Goal: Task Accomplishment & Management: Manage account settings

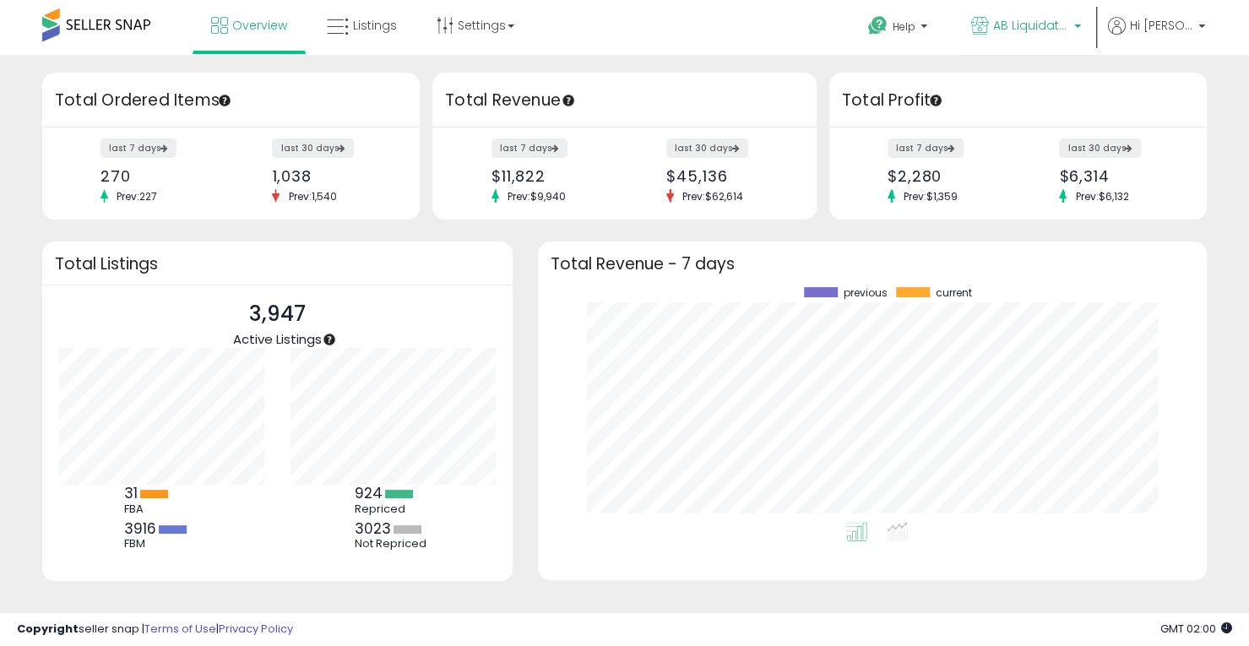
click at [1060, 24] on span "AB Liquidators Inc" at bounding box center [1031, 25] width 76 height 17
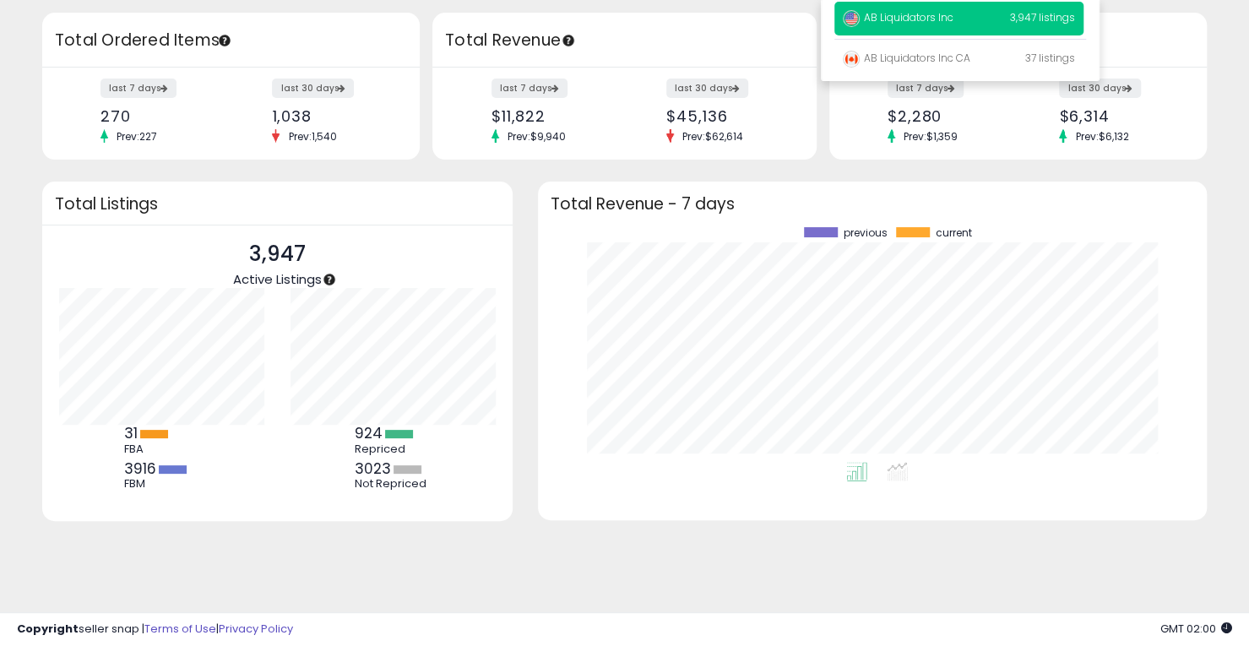
scroll to position [110, 0]
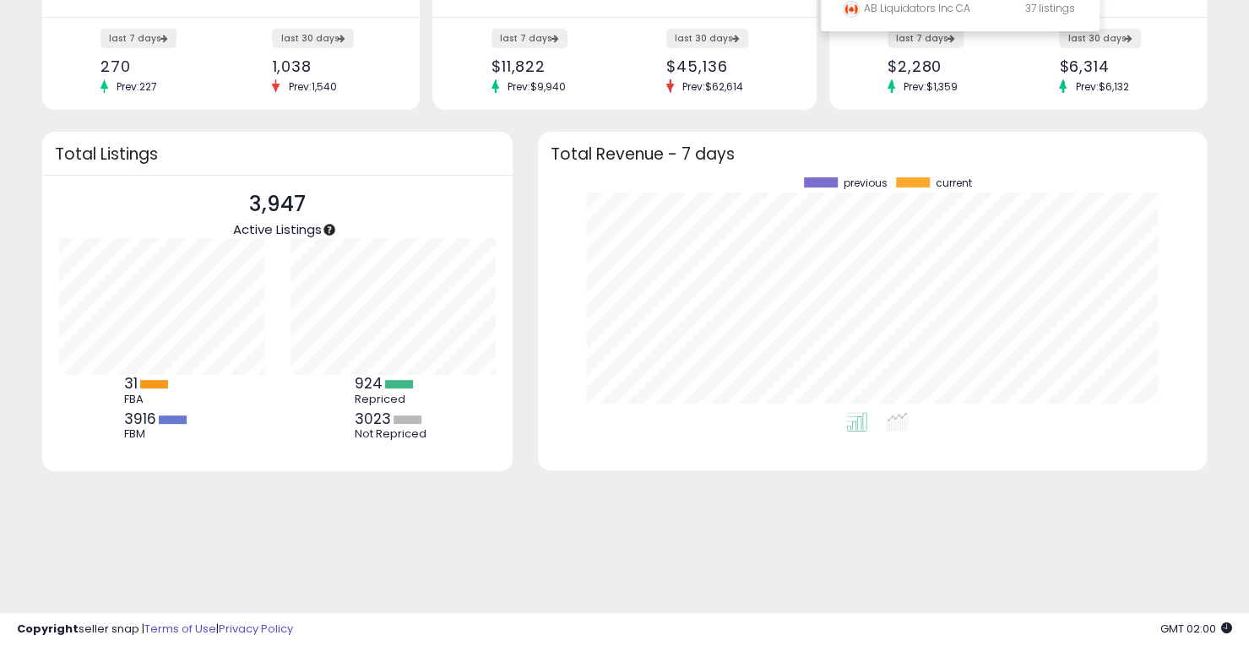
click at [418, 600] on div "Retrieving insights data.. Retrieving overview data.. Total Ordered Items last …" at bounding box center [624, 295] width 1249 height 701
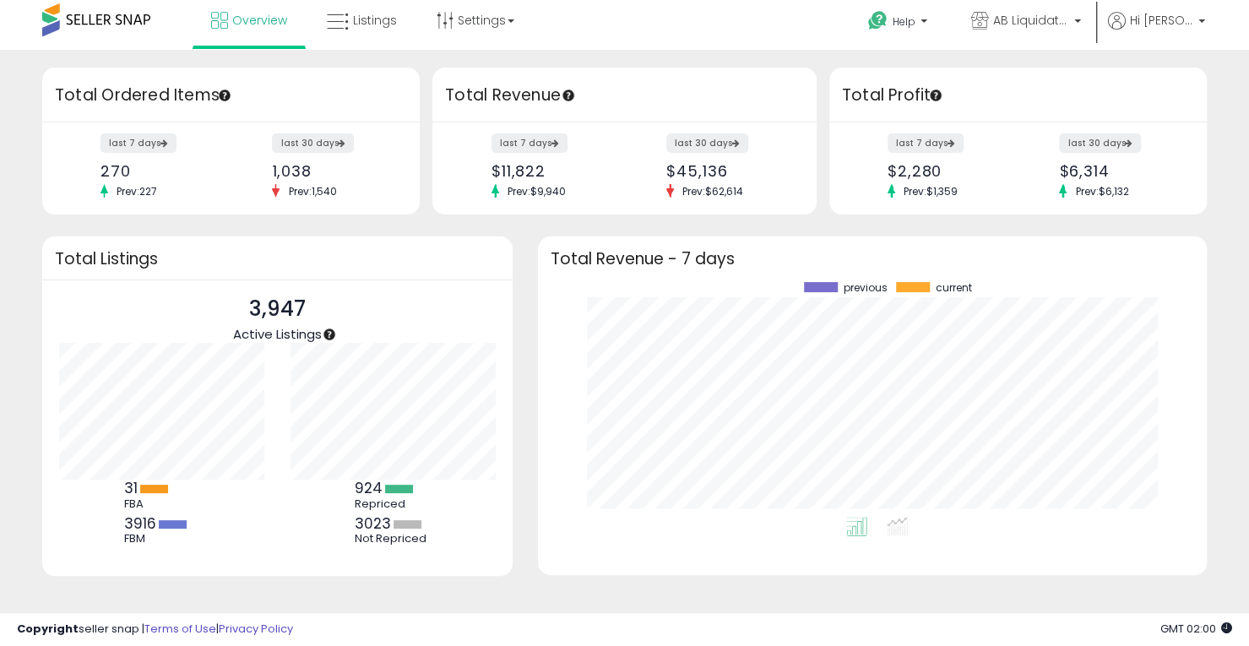
scroll to position [0, 0]
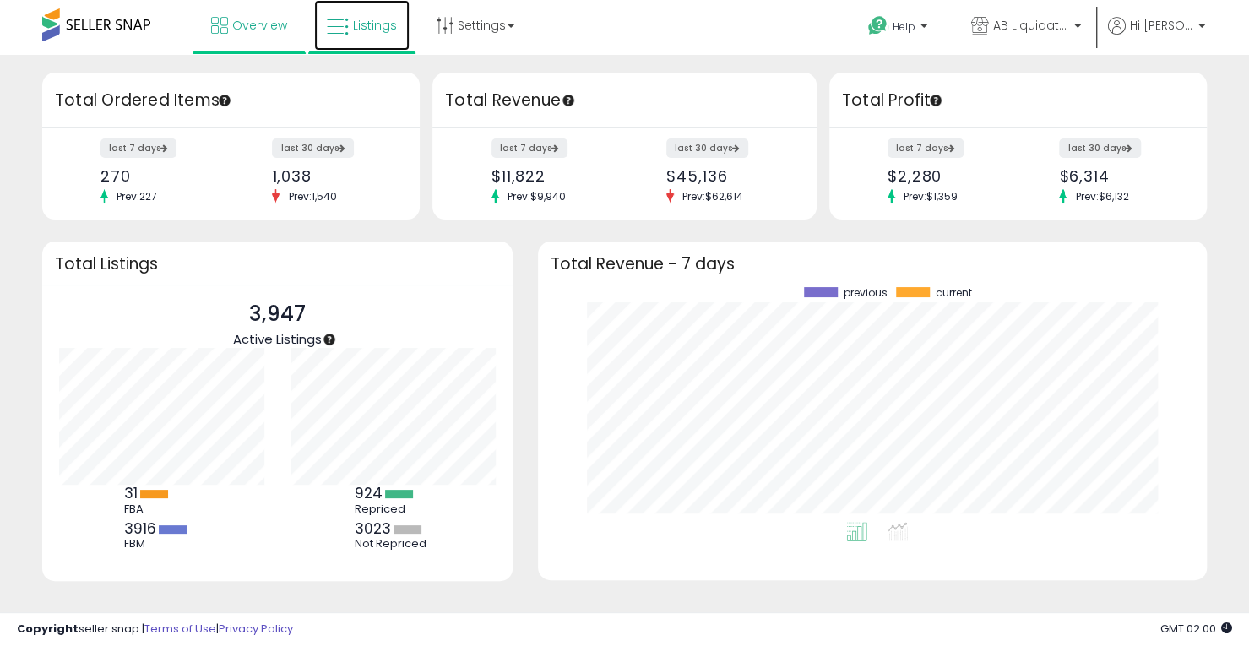
click at [363, 35] on link "Listings" at bounding box center [361, 25] width 95 height 51
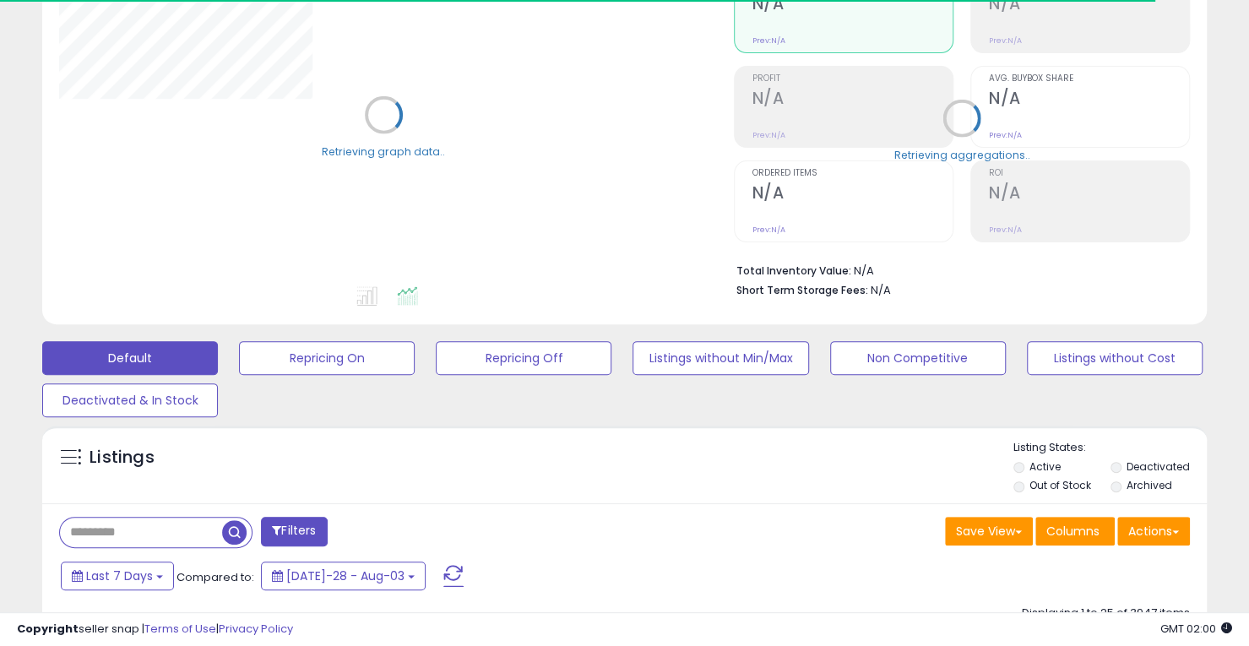
scroll to position [253, 0]
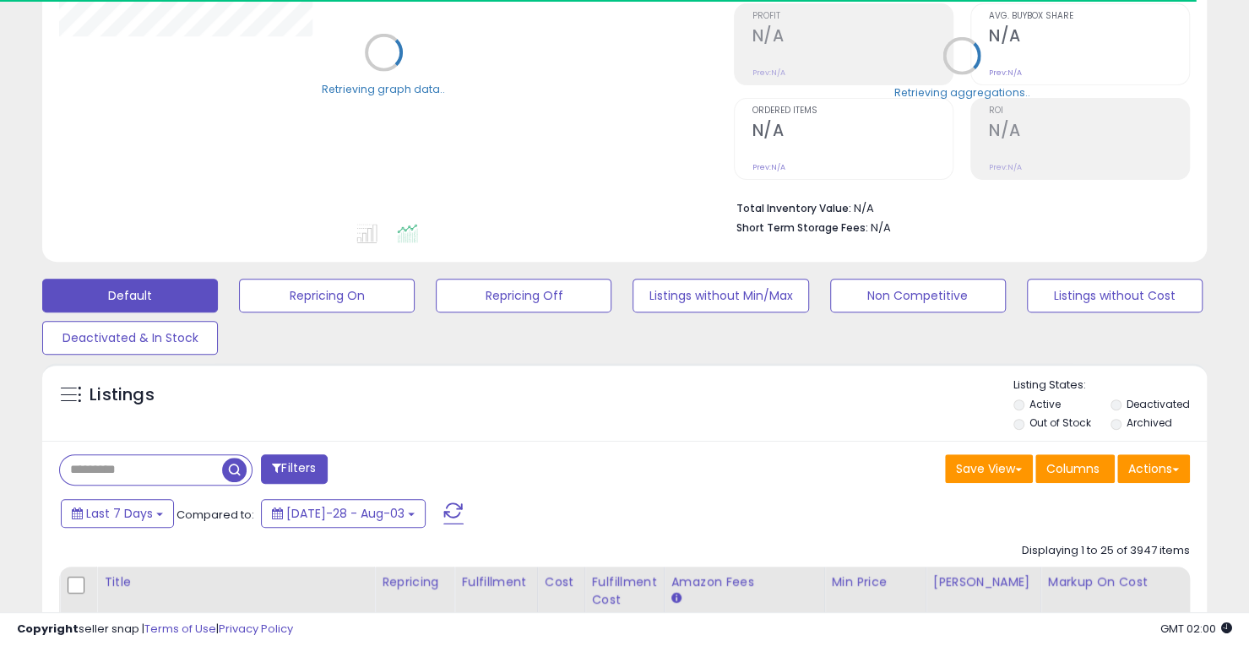
click at [184, 467] on input "text" at bounding box center [141, 470] width 162 height 30
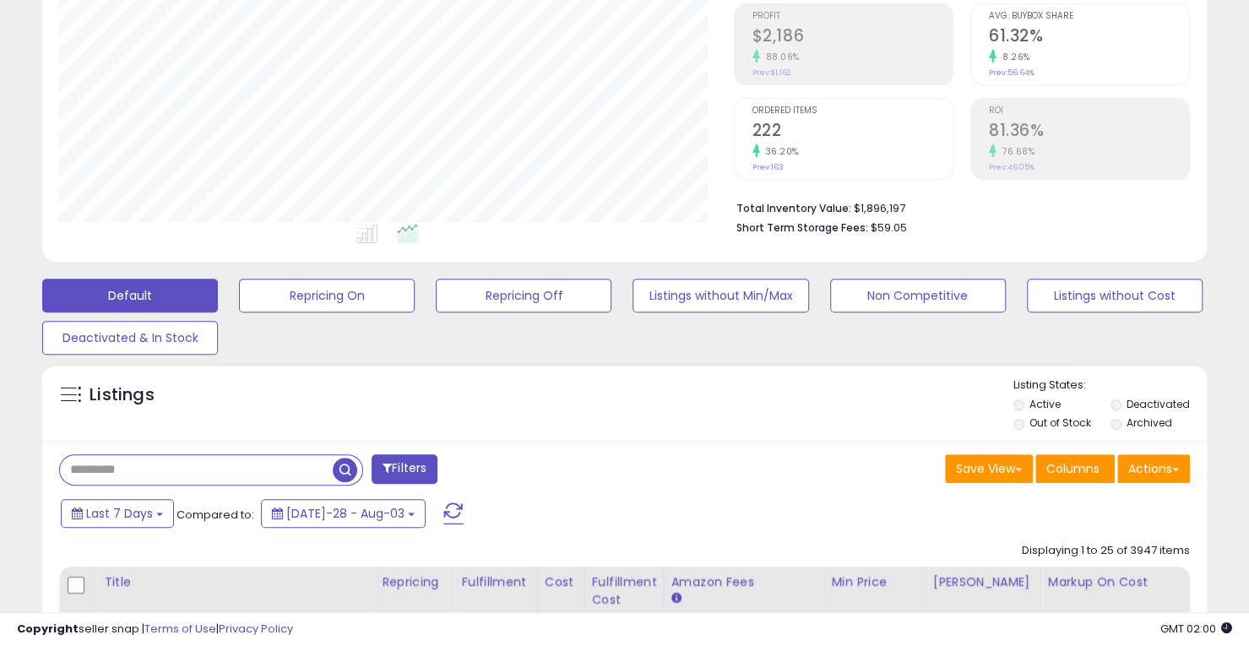
scroll to position [346, 674]
drag, startPoint x: 113, startPoint y: 476, endPoint x: 201, endPoint y: 479, distance: 87.9
click at [201, 479] on input "********" at bounding box center [196, 470] width 273 height 30
click at [351, 469] on span "button" at bounding box center [345, 470] width 24 height 24
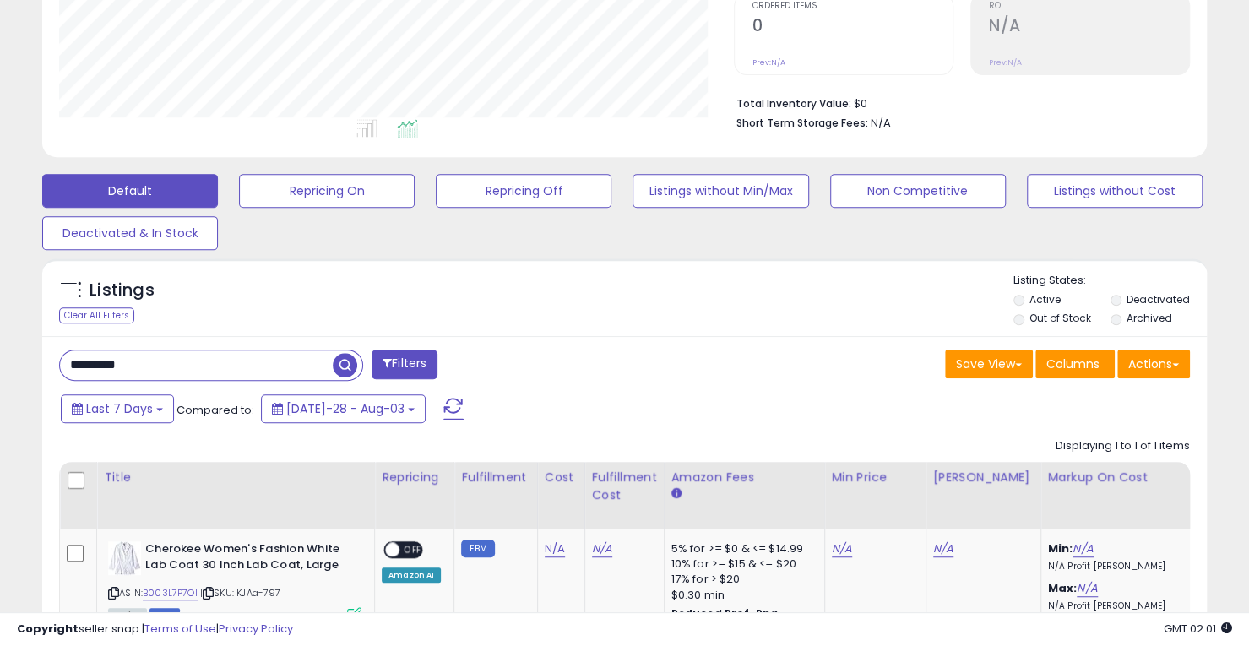
scroll to position [338, 0]
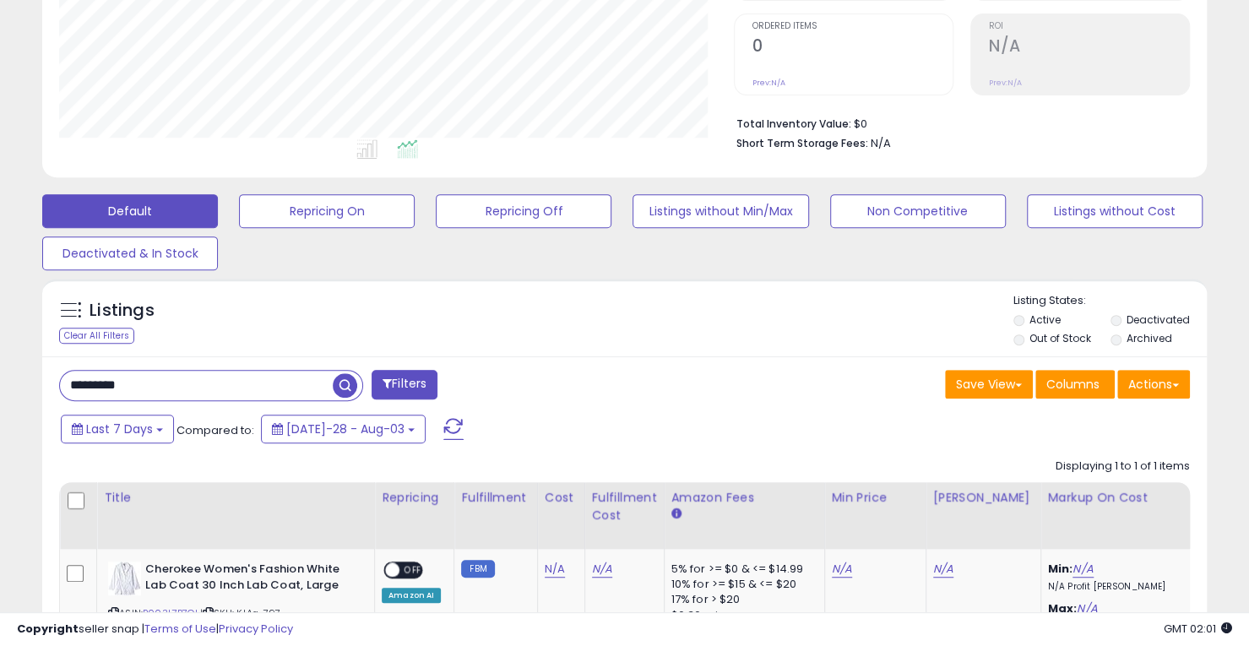
drag, startPoint x: 114, startPoint y: 388, endPoint x: 262, endPoint y: 407, distance: 149.0
click at [262, 407] on div "******** Filters Save View Save As New View Update Current View" at bounding box center [624, 551] width 1164 height 390
type input "*****"
click at [508, 323] on div "Listings Clear All Filters Listing States:" at bounding box center [624, 321] width 1164 height 57
click at [1174, 388] on button "Actions" at bounding box center [1153, 384] width 73 height 29
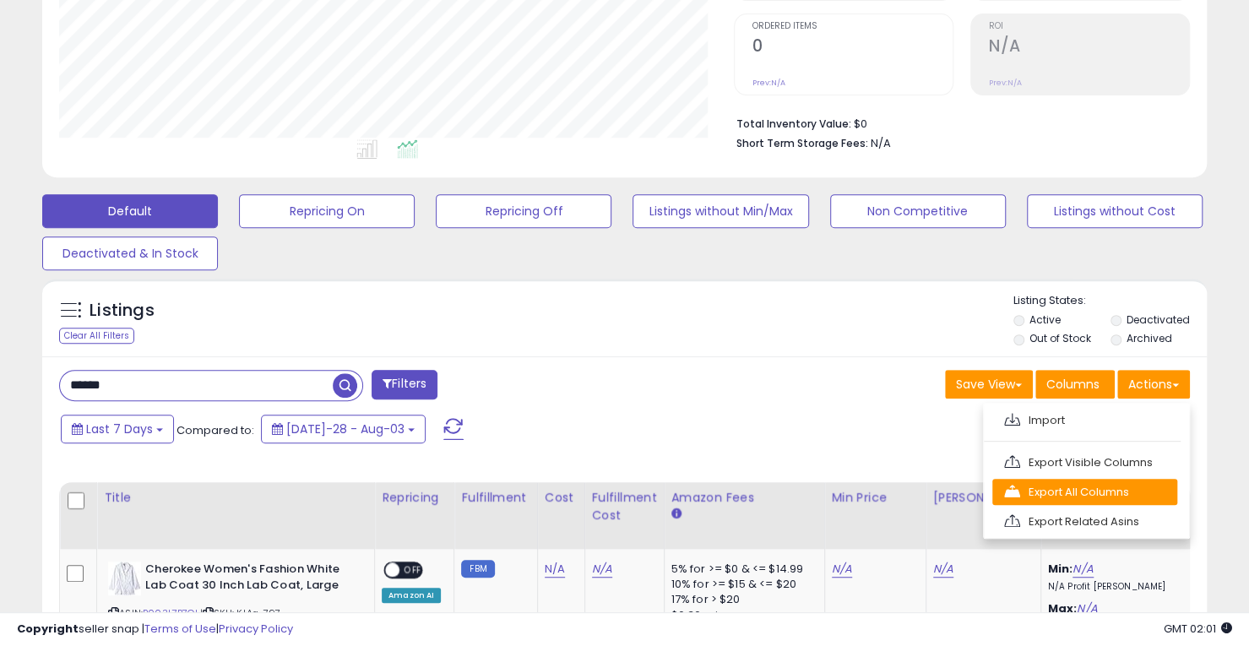
click at [1043, 484] on link "Export All Columns" at bounding box center [1084, 492] width 185 height 26
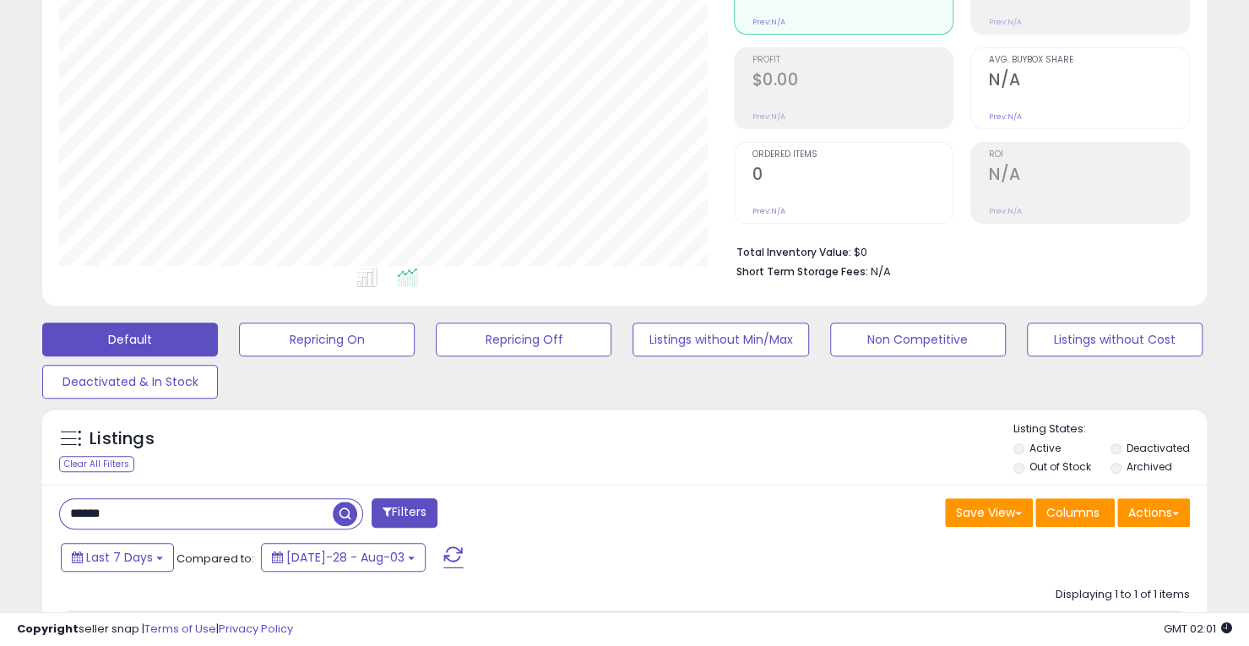
scroll to position [0, 0]
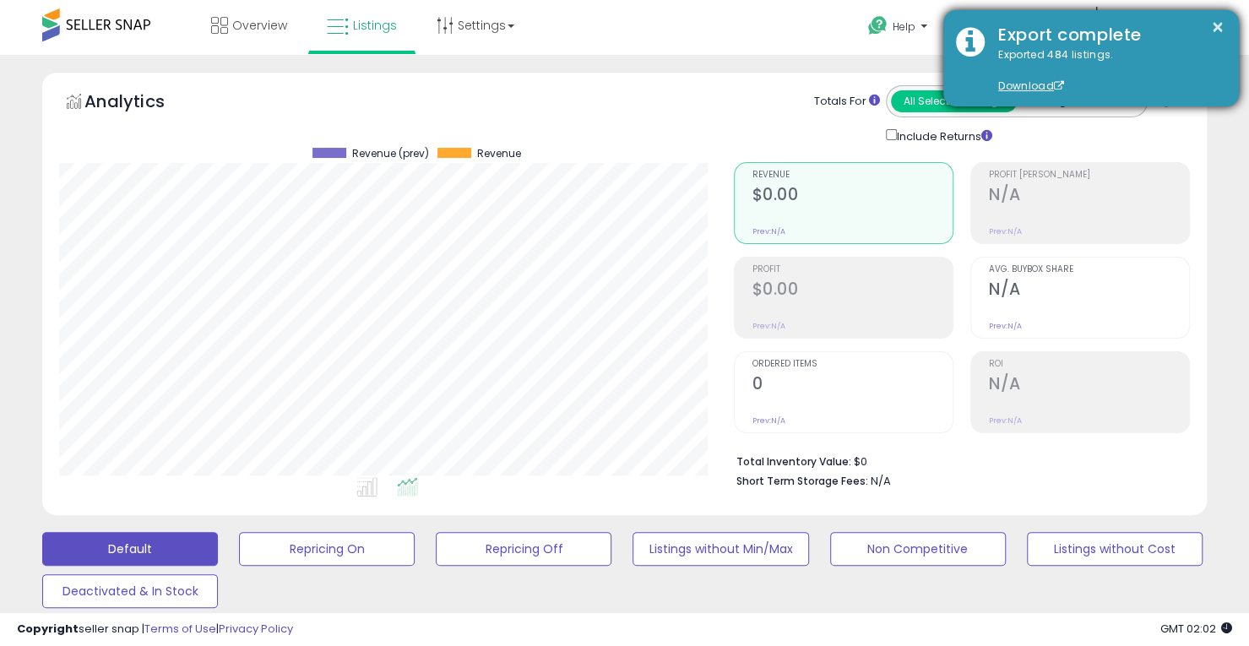
click at [1118, 67] on div "Exported 484 listings. Download" at bounding box center [1105, 70] width 241 height 47
click at [1061, 40] on div "Export complete" at bounding box center [1105, 35] width 241 height 24
click at [1020, 82] on link "Download" at bounding box center [1031, 86] width 66 height 14
click at [1225, 24] on div "Export complete" at bounding box center [1105, 35] width 241 height 24
click at [1214, 24] on button "×" at bounding box center [1218, 27] width 14 height 21
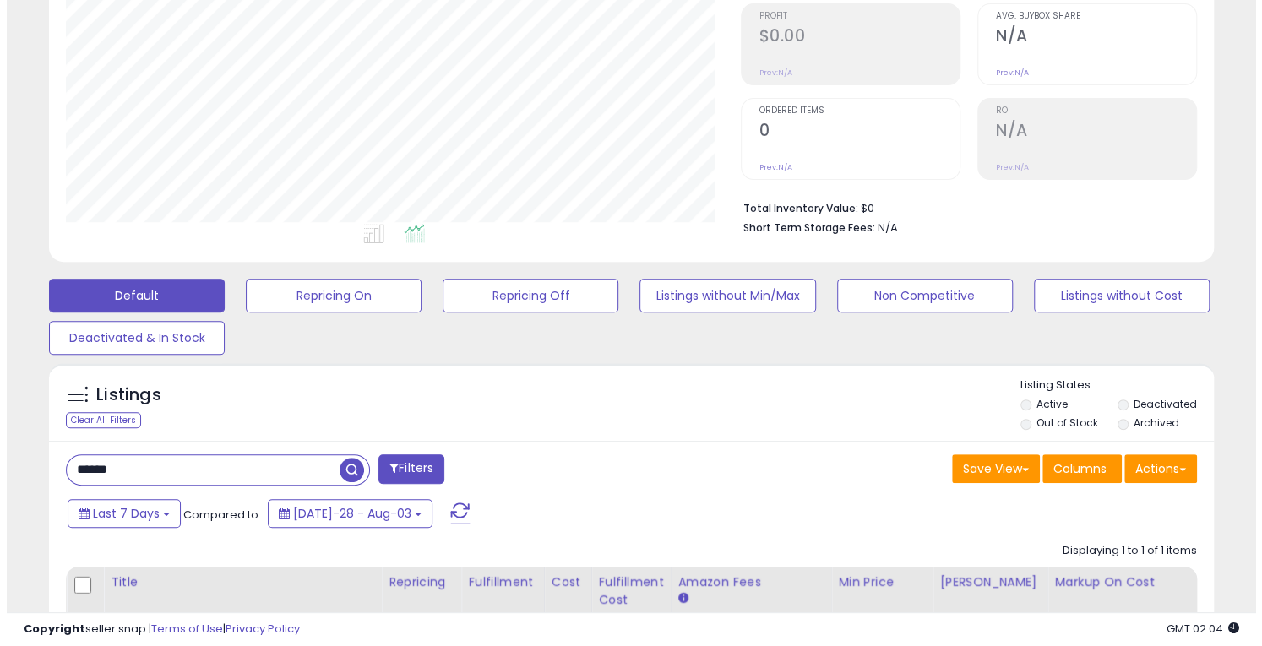
scroll to position [338, 0]
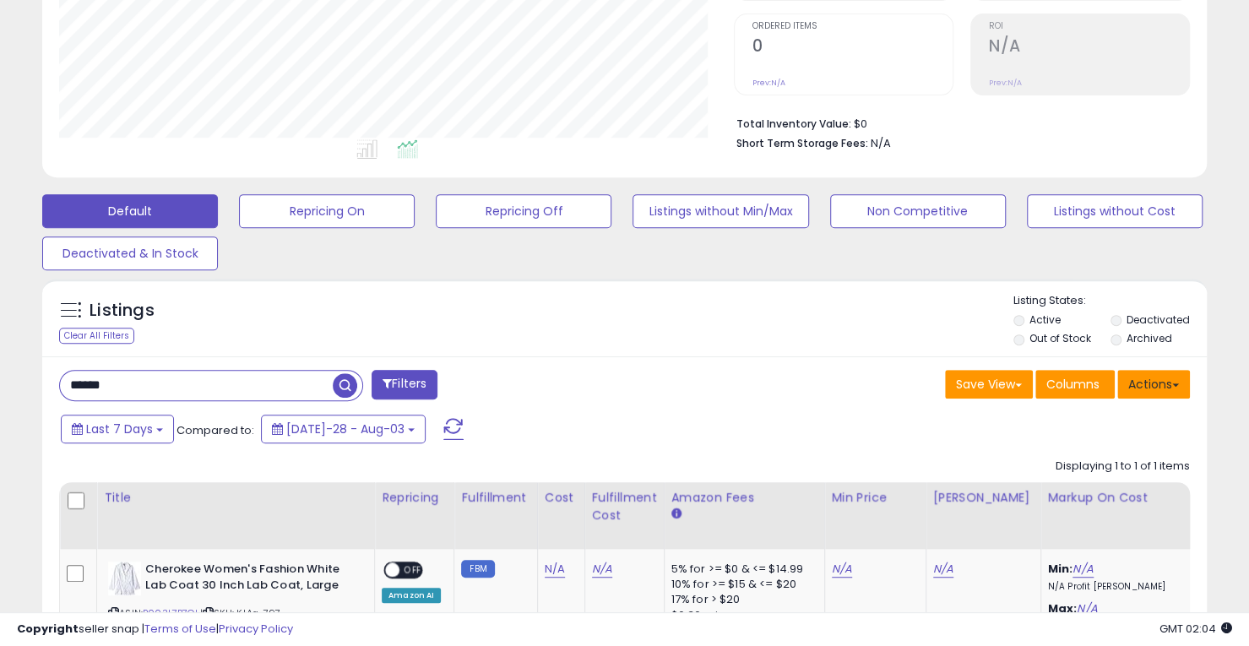
click at [1177, 387] on button "Actions" at bounding box center [1153, 384] width 73 height 29
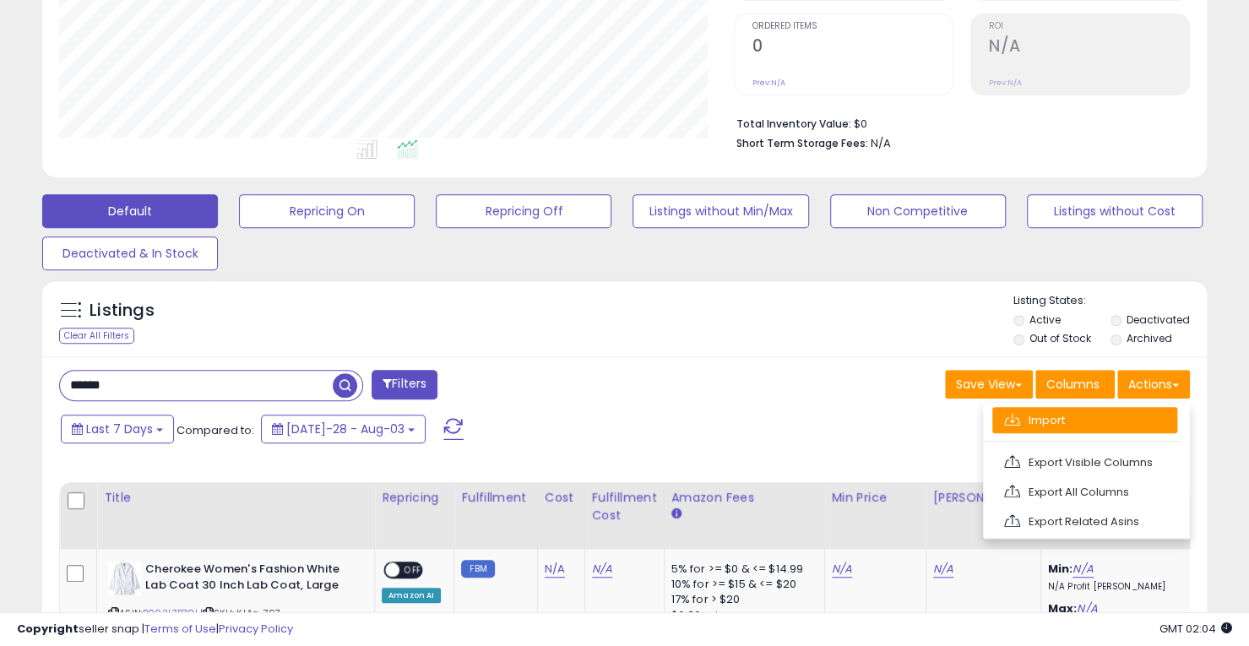
click at [1071, 411] on link "Import" at bounding box center [1084, 420] width 185 height 26
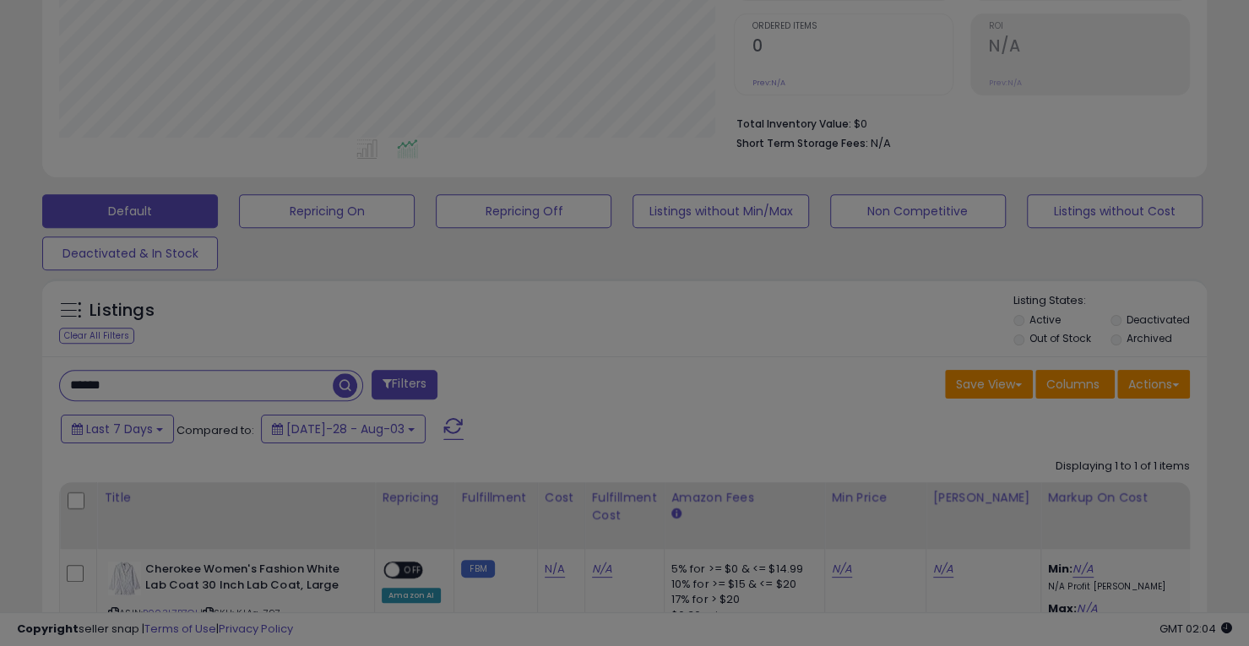
scroll to position [346, 681]
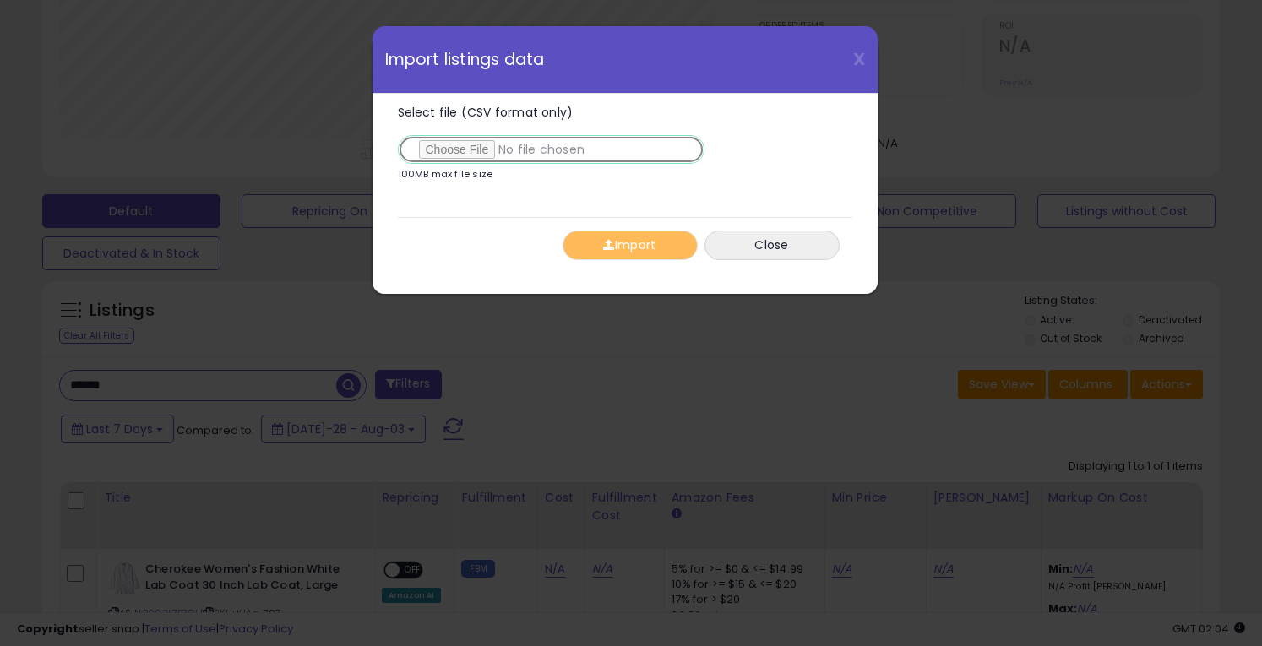
click at [457, 151] on input "Select file (CSV format only)" at bounding box center [551, 149] width 307 height 29
type input "**********"
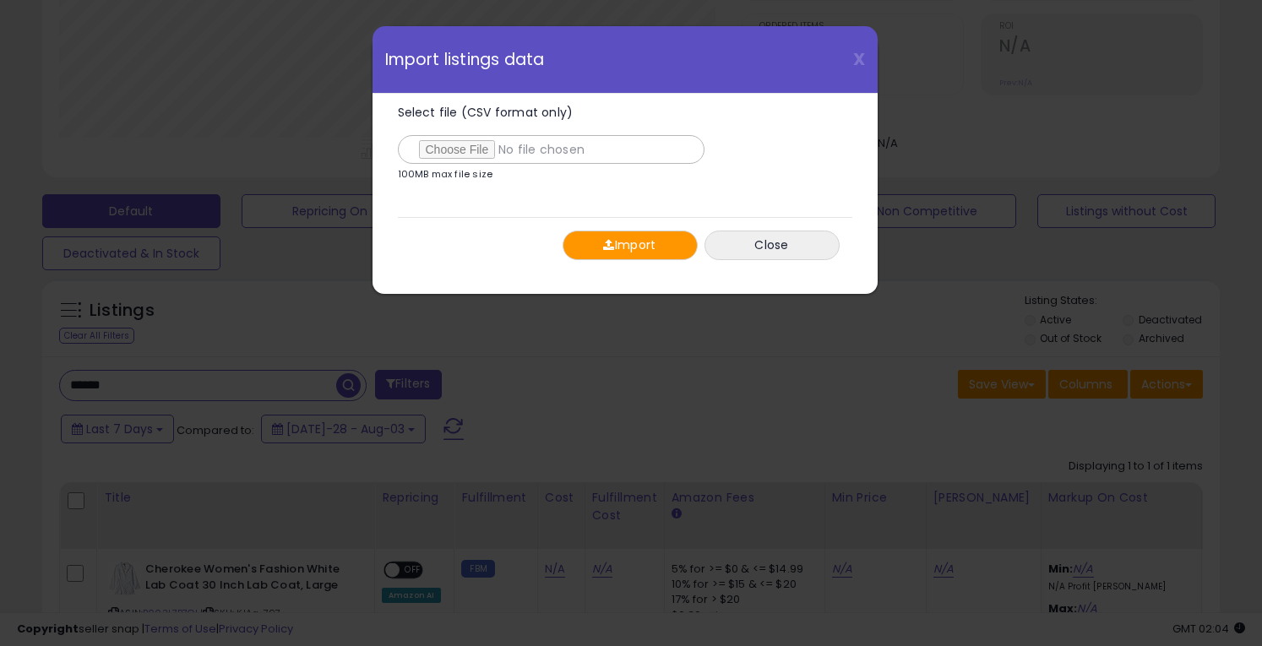
click at [606, 245] on span "button" at bounding box center [608, 245] width 11 height 12
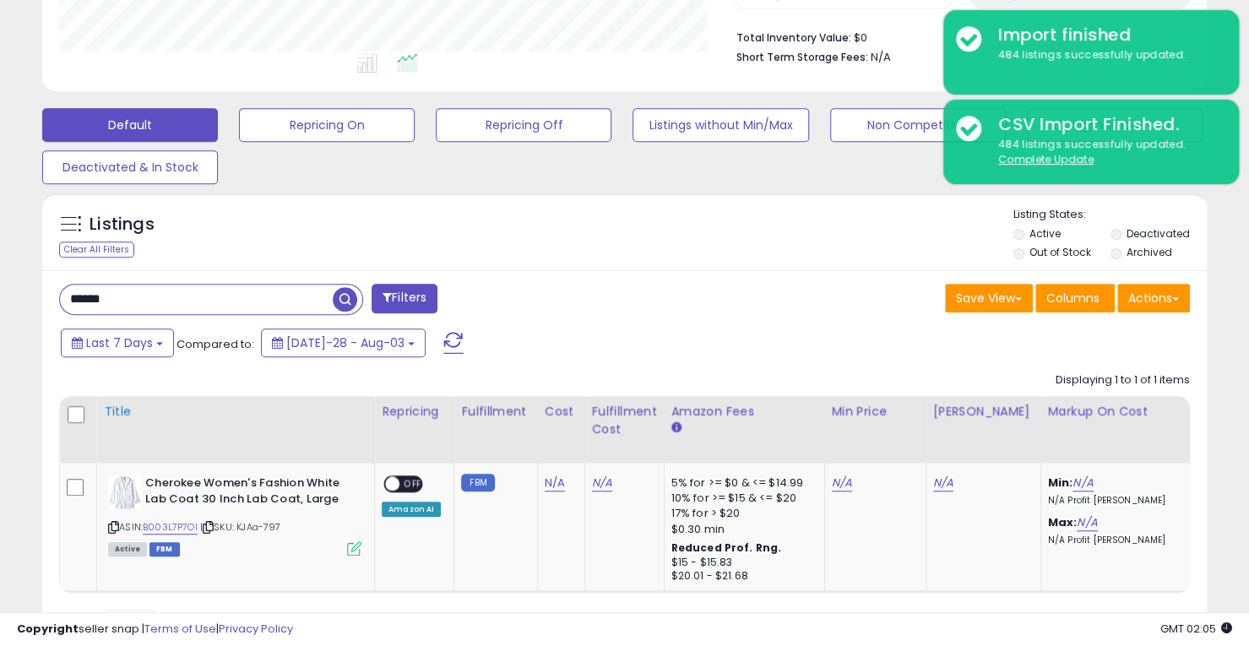
scroll to position [507, 0]
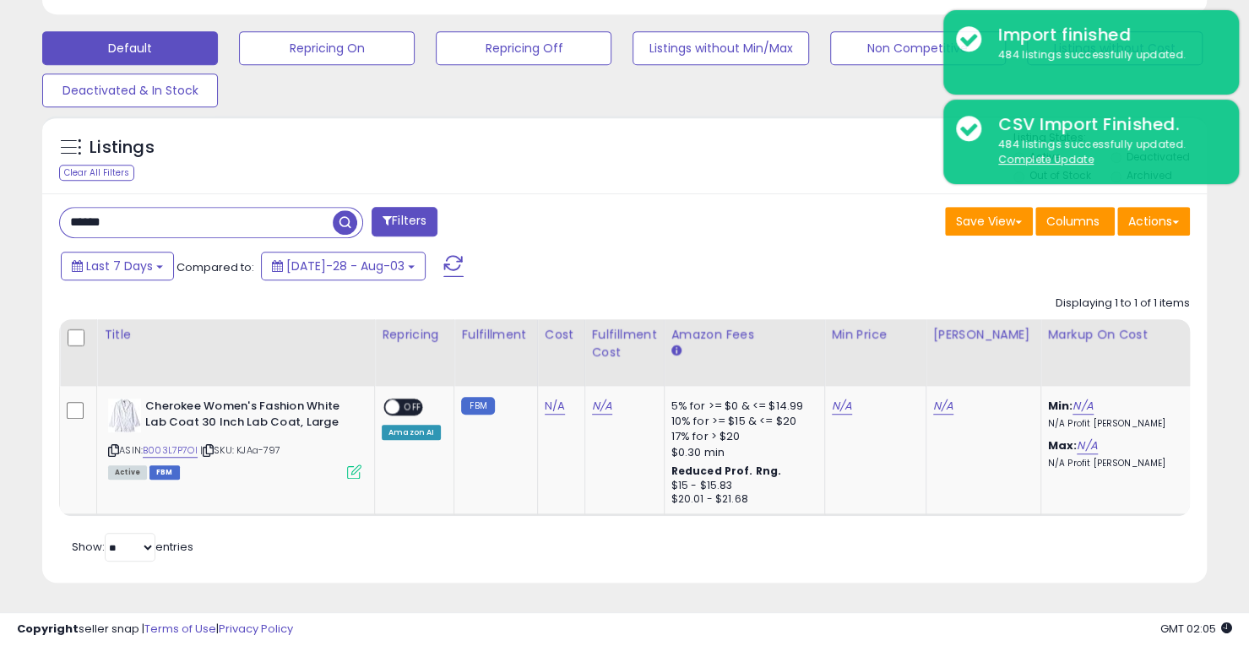
click at [214, 221] on input "*****" at bounding box center [196, 223] width 273 height 30
type input "********"
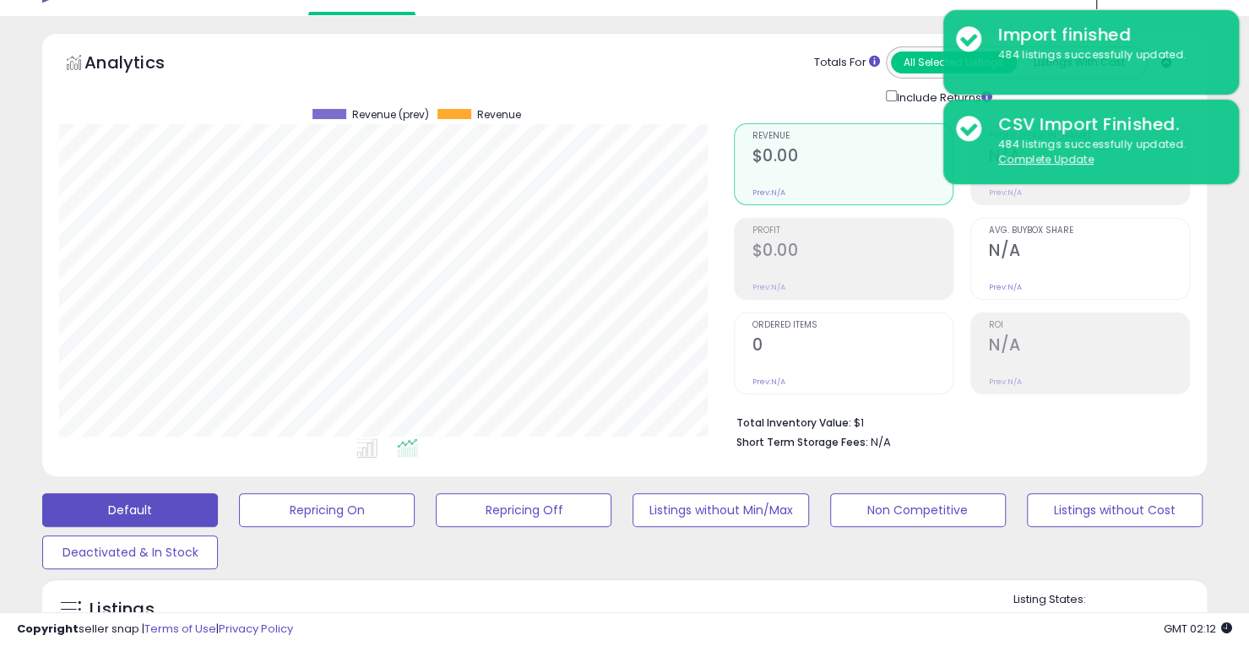
scroll to position [0, 0]
